Goal: Check status: Check status

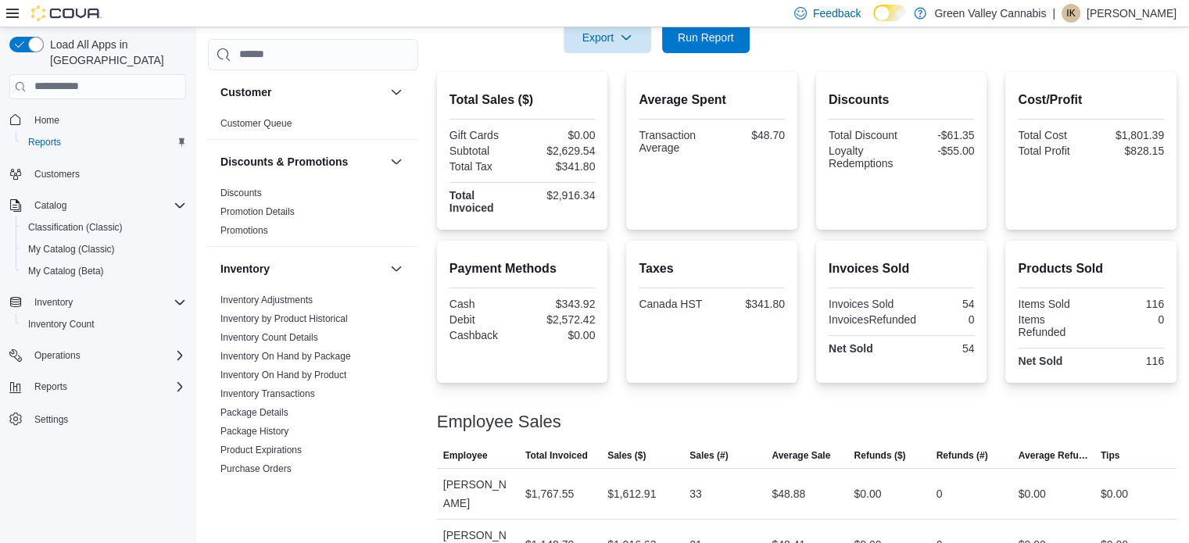
scroll to position [368, 0]
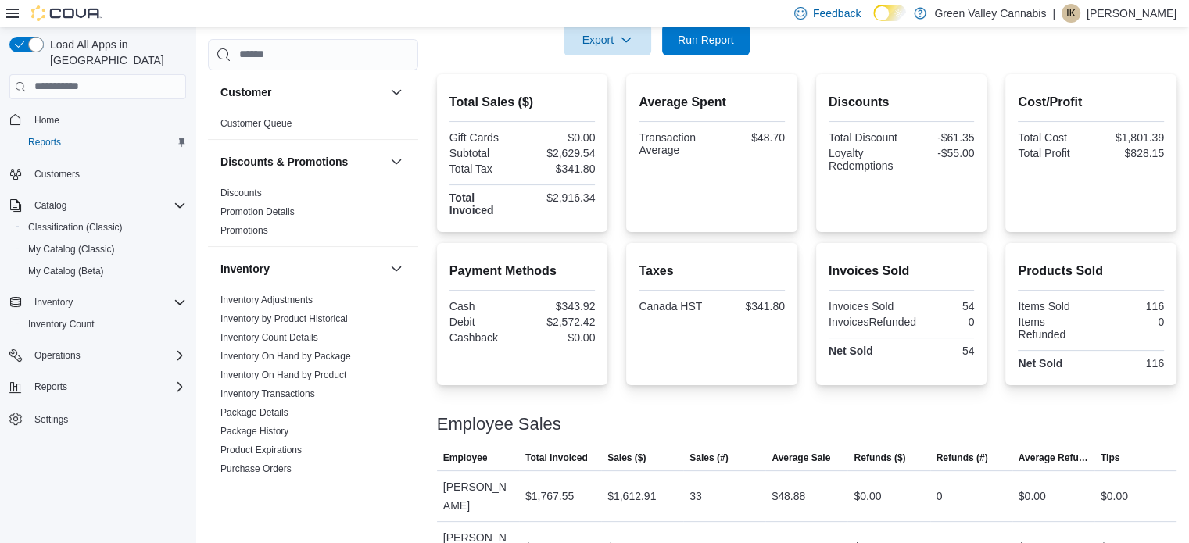
scroll to position [368, 0]
